Goal: Information Seeking & Learning: Learn about a topic

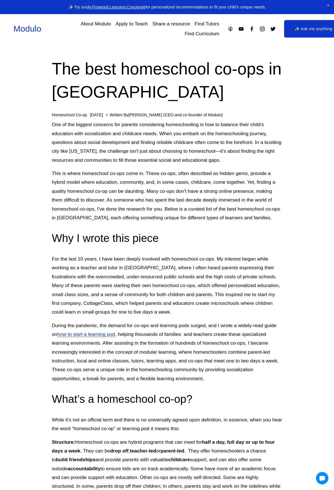
drag, startPoint x: 105, startPoint y: 125, endPoint x: 182, endPoint y: 124, distance: 77.3
click at [182, 124] on div at bounding box center [167, 245] width 334 height 490
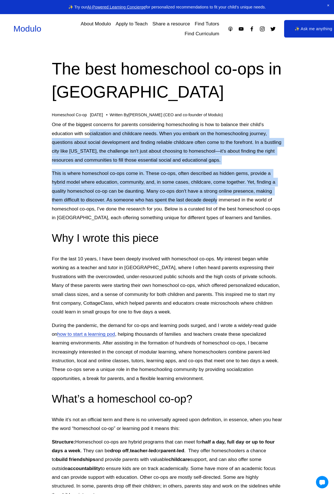
drag, startPoint x: 89, startPoint y: 132, endPoint x: 218, endPoint y: 202, distance: 147.0
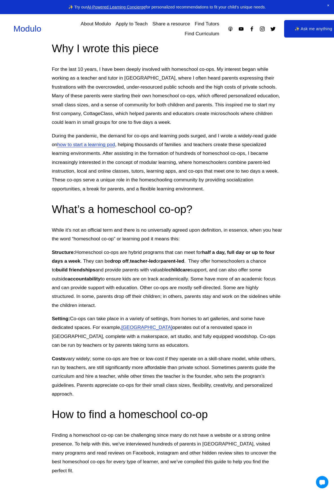
scroll to position [197, 0]
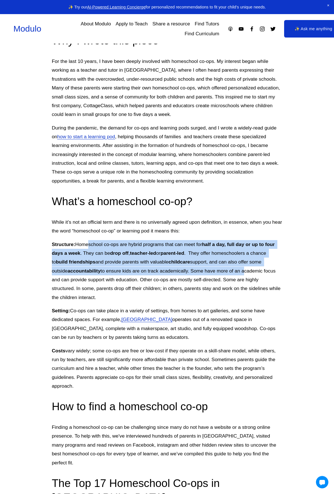
drag, startPoint x: 89, startPoint y: 245, endPoint x: 228, endPoint y: 270, distance: 140.9
click at [228, 270] on p "Structure: Homeschool co-ops are hybrid programs that can meet for half a day, …" at bounding box center [167, 271] width 231 height 62
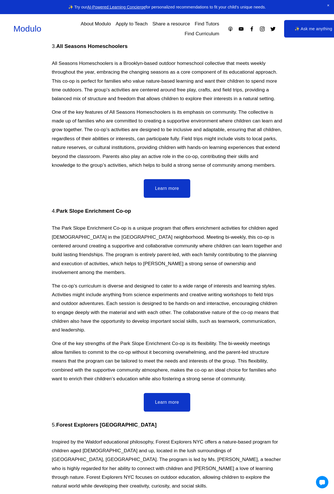
scroll to position [1184, 0]
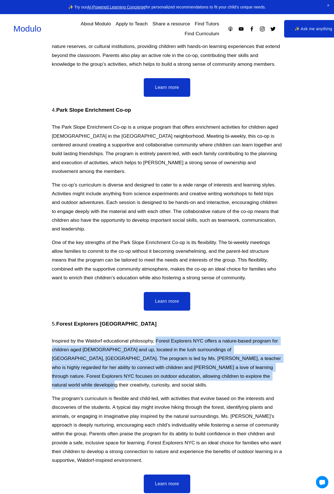
drag, startPoint x: 157, startPoint y: 310, endPoint x: 227, endPoint y: 344, distance: 78.3
click at [227, 344] on p "Inspired by the Waldorf educational philosophy, Forest Explorers NYC offers a n…" at bounding box center [167, 362] width 231 height 53
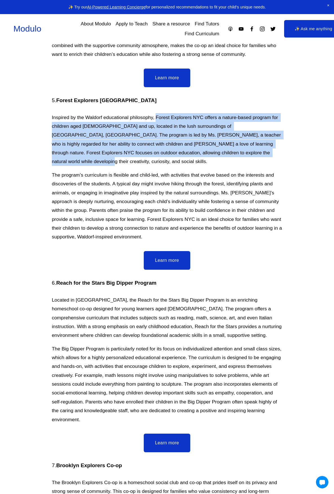
scroll to position [1410, 0]
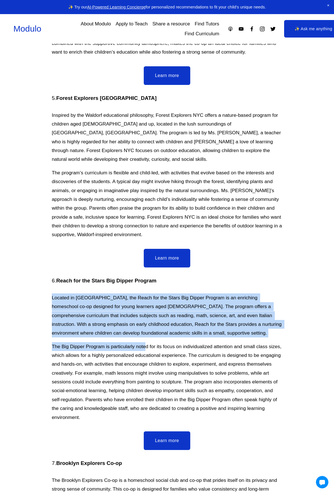
drag, startPoint x: 50, startPoint y: 259, endPoint x: 145, endPoint y: 303, distance: 104.8
click at [145, 301] on div "6. Reach for the Stars Big Dipper Program Located in [GEOGRAPHIC_DATA], the Rea…" at bounding box center [167, 349] width 240 height 154
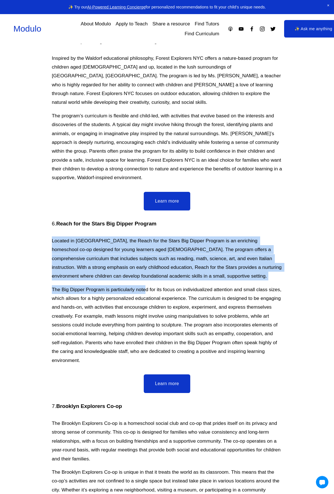
scroll to position [1551, 0]
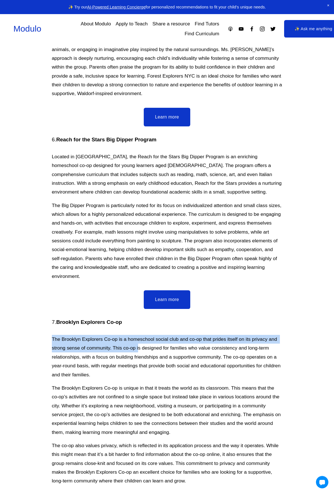
drag, startPoint x: 53, startPoint y: 301, endPoint x: 147, endPoint y: 315, distance: 95.7
click at [144, 314] on div "7. Brooklyn Explorers Co-op The Brooklyn Explorers Co-op is a homeschool social…" at bounding box center [167, 402] width 240 height 177
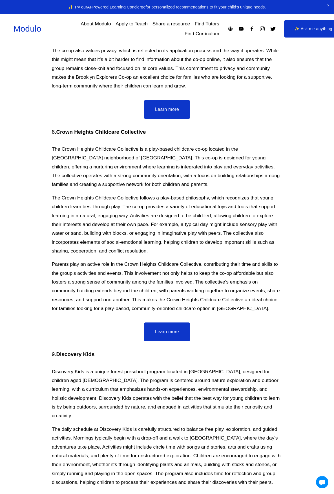
scroll to position [2058, 0]
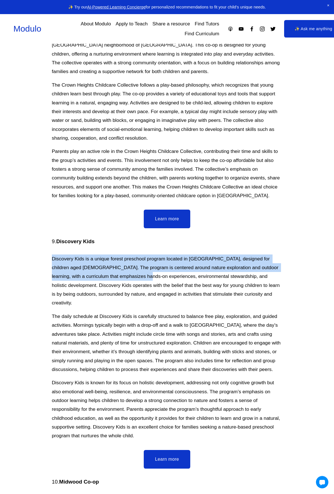
drag, startPoint x: 48, startPoint y: 223, endPoint x: 140, endPoint y: 241, distance: 93.7
click at [140, 241] on div "9. Discovery Kids Discovery Kids is a unique forest preschool program located i…" at bounding box center [167, 339] width 240 height 212
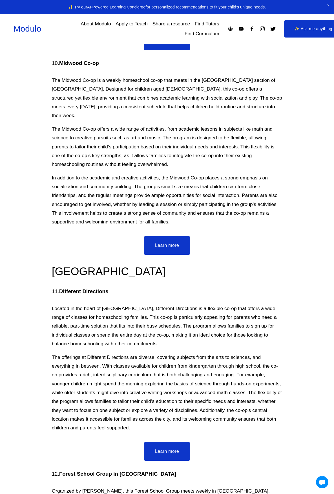
scroll to position [2481, 0]
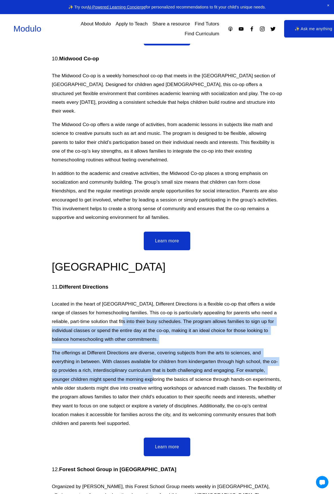
drag, startPoint x: 110, startPoint y: 264, endPoint x: 153, endPoint y: 326, distance: 75.4
click at [153, 326] on div "Manhattan 11. Different Directions Located in the heart of Hell's Kitchen, Diff…" at bounding box center [167, 344] width 231 height 168
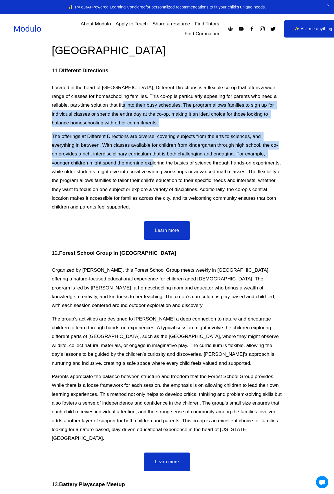
scroll to position [2707, 0]
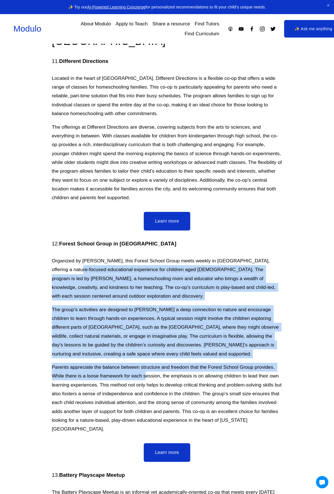
drag, startPoint x: 50, startPoint y: 212, endPoint x: 146, endPoint y: 325, distance: 147.7
click at [146, 325] on div "12. Forest School Group in [GEOGRAPHIC_DATA] Organized by [PERSON_NAME], this F…" at bounding box center [167, 336] width 240 height 203
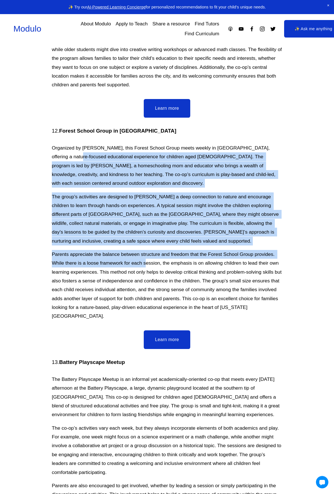
scroll to position [2876, 0]
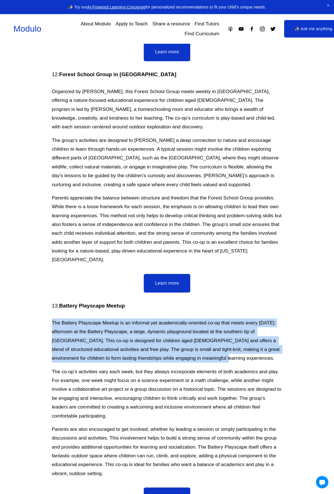
drag, startPoint x: 52, startPoint y: 259, endPoint x: 271, endPoint y: 293, distance: 222.3
click at [271, 297] on div "13. Battery Playscape Meetup The Battery Playscape Meetup is an informal yet ac…" at bounding box center [167, 389] width 240 height 185
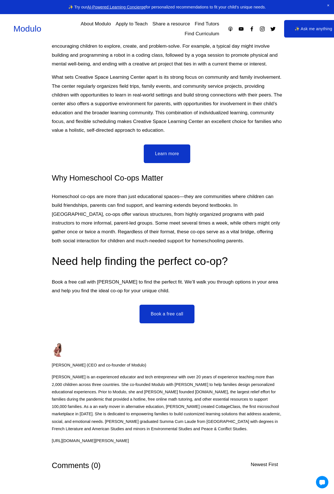
scroll to position [4173, 0]
